Goal: Information Seeking & Learning: Learn about a topic

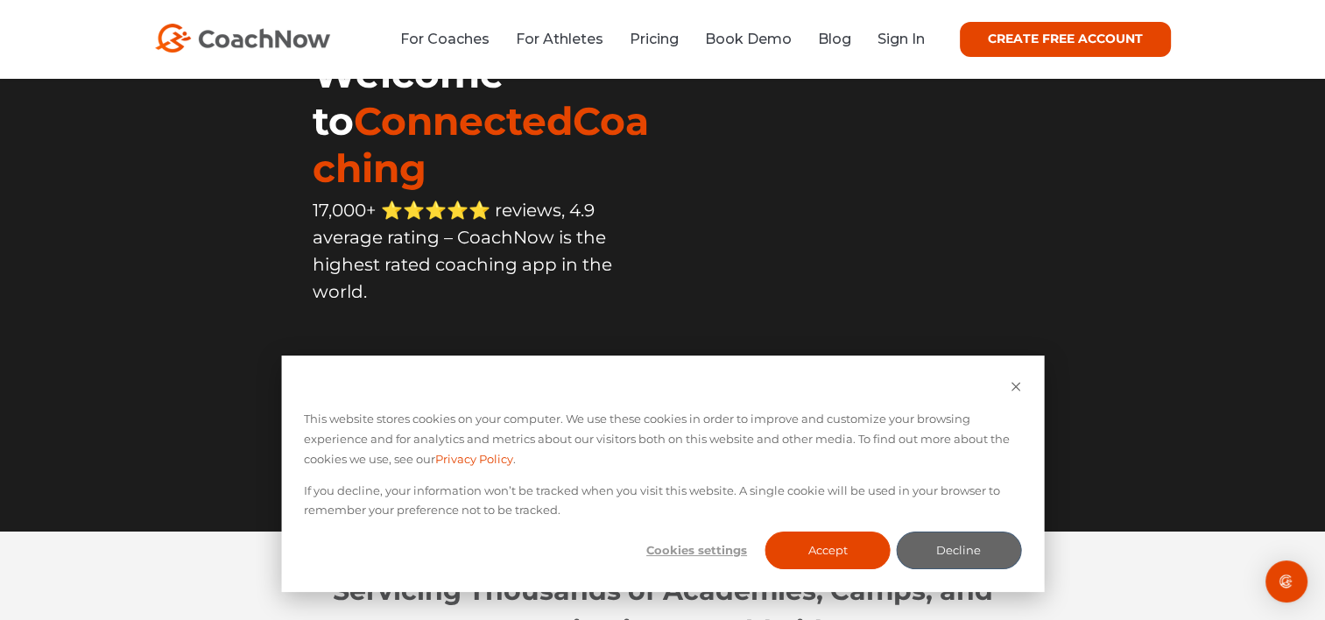
scroll to position [210, 0]
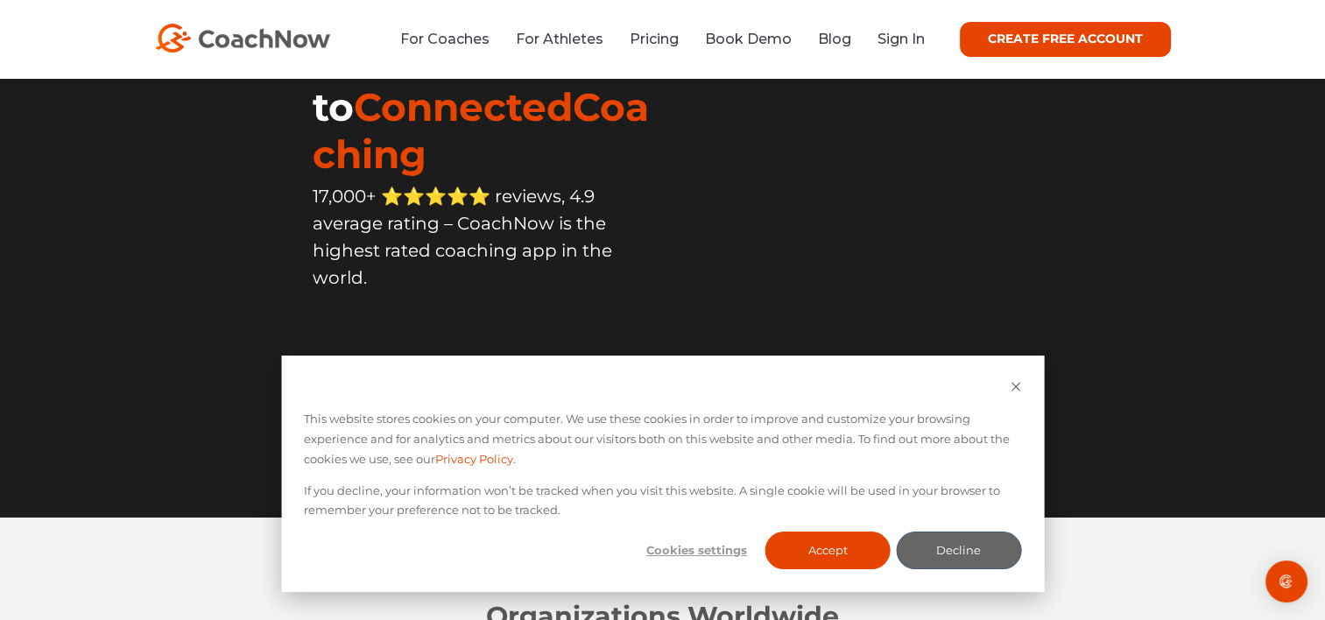
click at [839, 530] on div "This website stores cookies on your computer. We use these cookies in order to …" at bounding box center [662, 474] width 763 height 236
click at [825, 551] on button "Accept" at bounding box center [827, 551] width 125 height 38
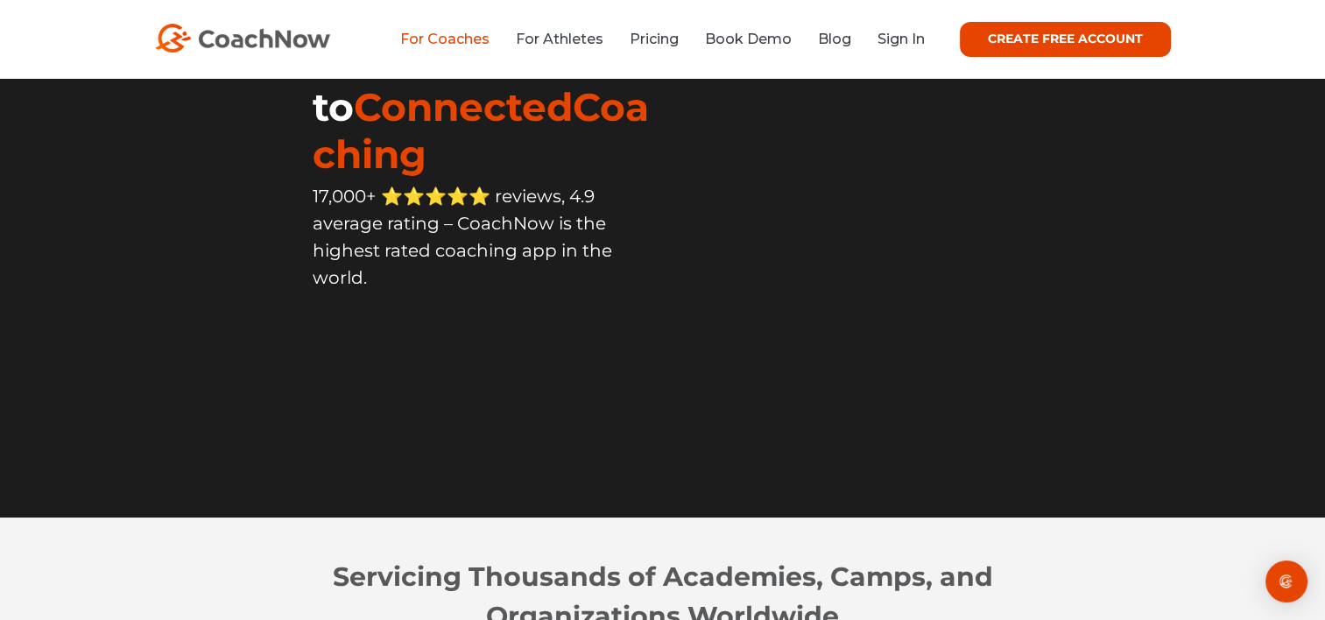
click at [460, 33] on link "For Coaches" at bounding box center [444, 39] width 89 height 17
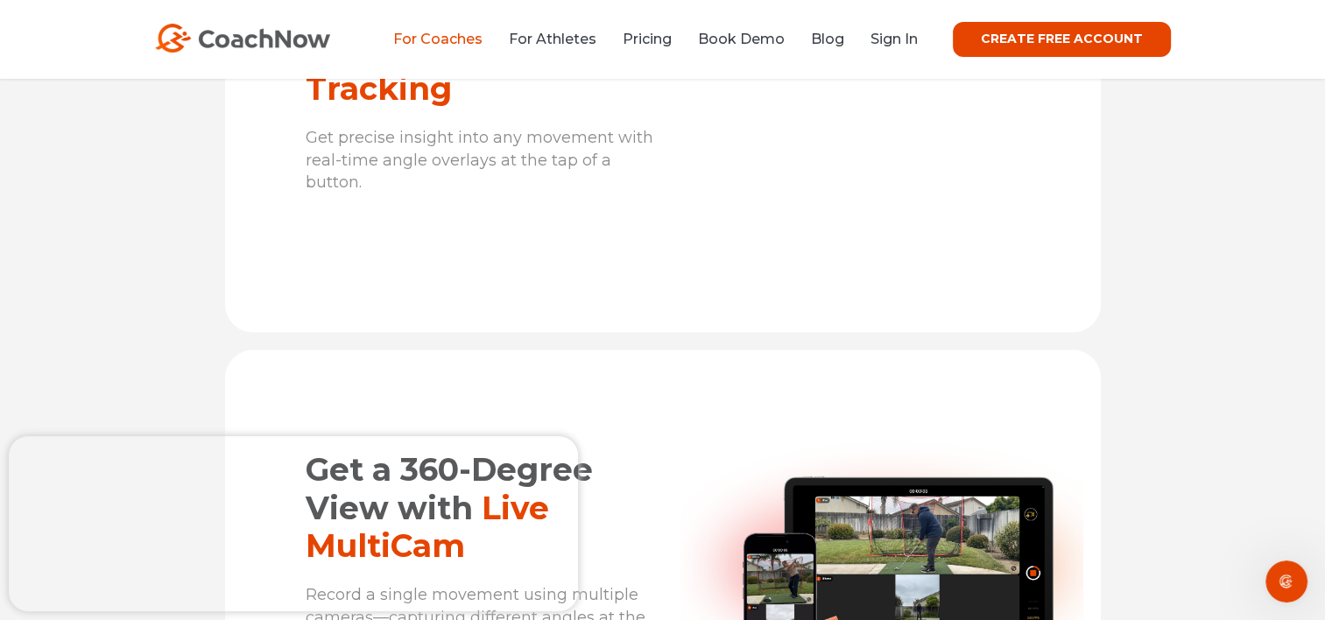
scroll to position [3799, 0]
